Goal: Task Accomplishment & Management: Use online tool/utility

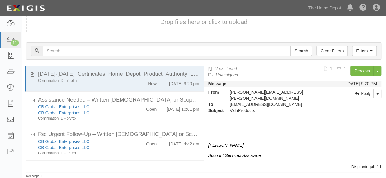
scroll to position [226, 0]
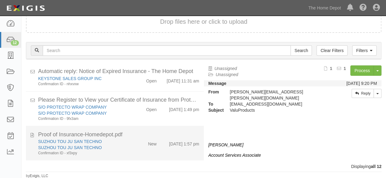
scroll to position [260, 0]
drag, startPoint x: 130, startPoint y: 144, endPoint x: 126, endPoint y: 146, distance: 4.7
click at [130, 144] on div "SUZHOU TOU JU SAN TECHNO SUZHOU TOU JU SAN TECHNO Confirmation ID - xf3xpy New …" at bounding box center [119, 147] width 170 height 17
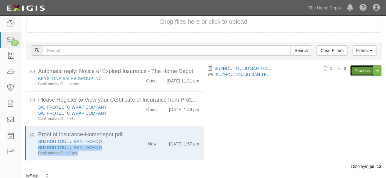
drag, startPoint x: 359, startPoint y: 71, endPoint x: 315, endPoint y: 61, distance: 45.8
click at [359, 71] on link "Process" at bounding box center [361, 71] width 23 height 10
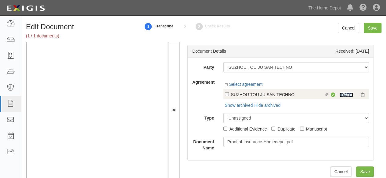
click at [342, 94] on link "2/25/26" at bounding box center [345, 95] width 13 height 5
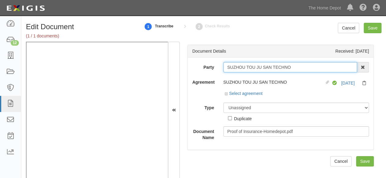
click at [242, 66] on input "SUZHOU TOU JU SAN TECHNO" at bounding box center [290, 67] width 134 height 10
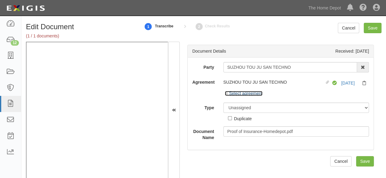
click at [242, 94] on link "Select agreement" at bounding box center [244, 93] width 38 height 5
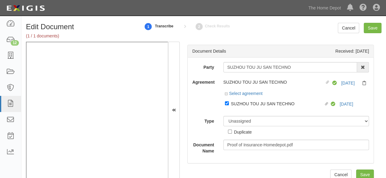
drag, startPoint x: 246, startPoint y: 102, endPoint x: 246, endPoint y: 114, distance: 11.6
click at [246, 103] on div "SUZHOU TOU JU SAN TECHNO" at bounding box center [277, 103] width 93 height 7
click at [229, 103] on input "Linked agreement SUZHOU TOU JU SAN TECHNO Linked agreement" at bounding box center [227, 104] width 4 height 4
checkbox input "false"
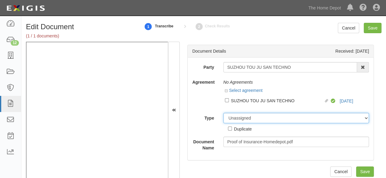
click at [244, 116] on select "Unassigned Binder Cancellation Notice Certificate Contract Endorsement Insuranc…" at bounding box center [296, 118] width 146 height 10
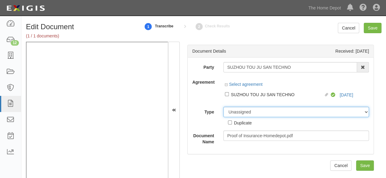
select select "OtherDetail"
click at [223, 107] on select "Unassigned Binder Cancellation Notice Certificate Contract Endorsement Insuranc…" at bounding box center [296, 112] width 146 height 10
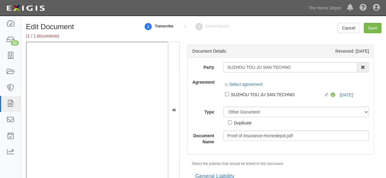
drag, startPoint x: 240, startPoint y: 124, endPoint x: 244, endPoint y: 124, distance: 4.3
click at [240, 124] on div "Duplicate" at bounding box center [243, 123] width 18 height 7
click at [232, 124] on input "Duplicate" at bounding box center [230, 123] width 4 height 4
checkbox input "true"
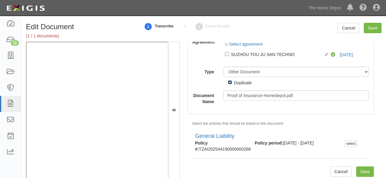
scroll to position [41, 0]
click at [372, 28] on input "Save" at bounding box center [373, 28] width 18 height 10
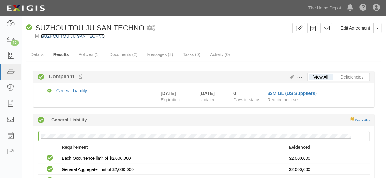
click at [82, 38] on link "SUZHOU TOU JU SAN TECHNO" at bounding box center [72, 36] width 63 height 5
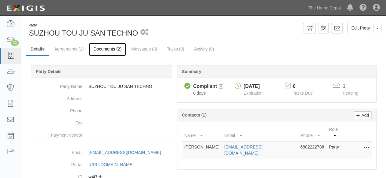
click at [100, 49] on link "Documents (2)" at bounding box center [107, 49] width 37 height 13
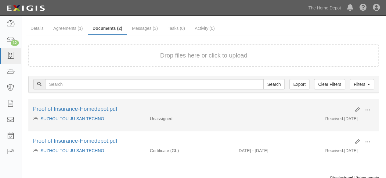
scroll to position [41, 0]
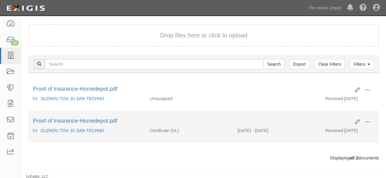
drag, startPoint x: 367, startPoint y: 116, endPoint x: 356, endPoint y: 131, distance: 19.1
click at [367, 117] on li "Edit View View details Archive Proof of Insurance-Homedepot.pdf SUZHOU TOU JU S…" at bounding box center [203, 127] width 350 height 32
click at [368, 120] on span at bounding box center [367, 122] width 5 height 5
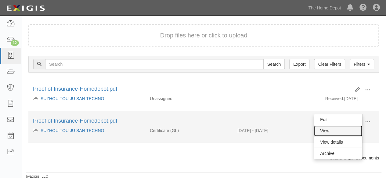
click at [343, 129] on link "View" at bounding box center [338, 131] width 48 height 11
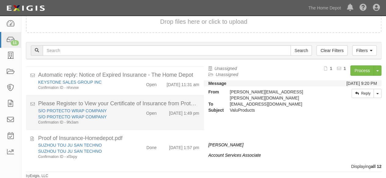
scroll to position [260, 0]
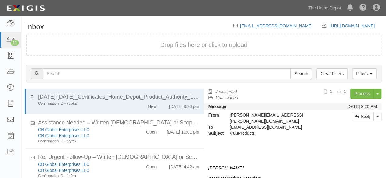
scroll to position [23, 0]
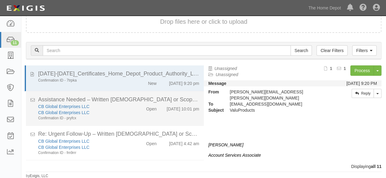
click at [122, 113] on div "CB Global Enterprises LLC" at bounding box center [83, 113] width 90 height 6
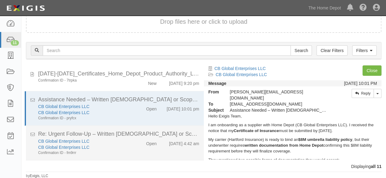
click at [120, 143] on div "CB Global Enterprises LLC" at bounding box center [83, 141] width 90 height 6
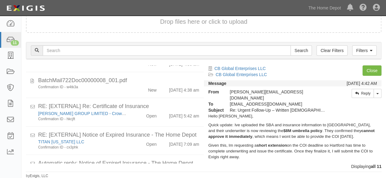
scroll to position [226, 0]
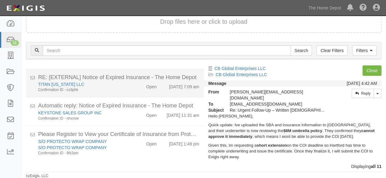
click at [130, 84] on div "TITAN [US_STATE] LLC Confirmation ID - cx3phk" at bounding box center [83, 86] width 99 height 11
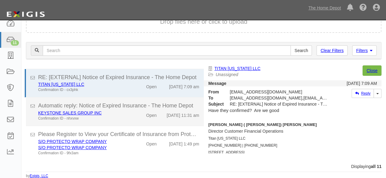
click at [124, 112] on div "KEYSTONE SALES GROUP INC" at bounding box center [83, 113] width 90 height 6
